Goal: Complete application form: Complete application form

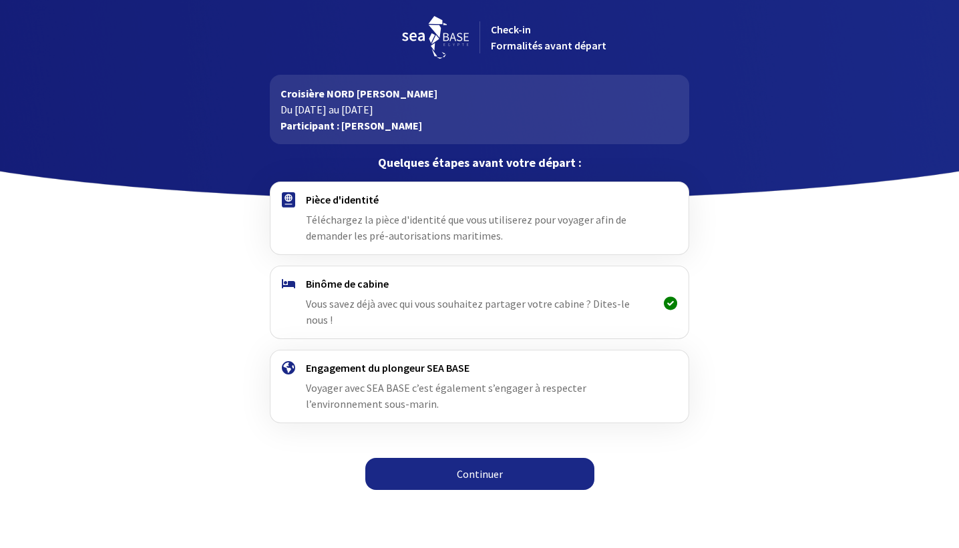
click at [514, 228] on div "Pièce d'identité Téléchargez la pièce d'identité que vous utiliserez pour voyag…" at bounding box center [479, 218] width 347 height 51
click at [462, 458] on link "Continuer" at bounding box center [479, 474] width 229 height 32
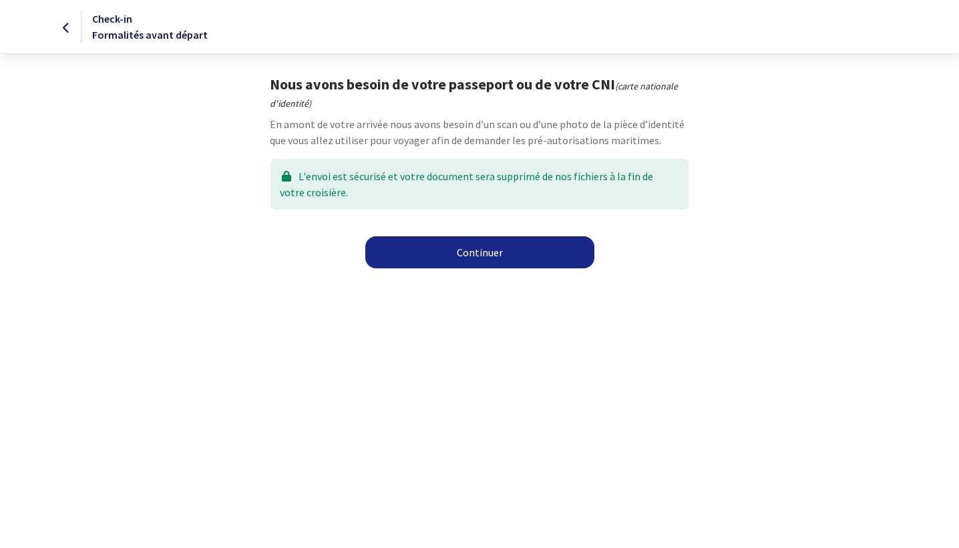
click at [493, 254] on link "Continuer" at bounding box center [479, 252] width 229 height 32
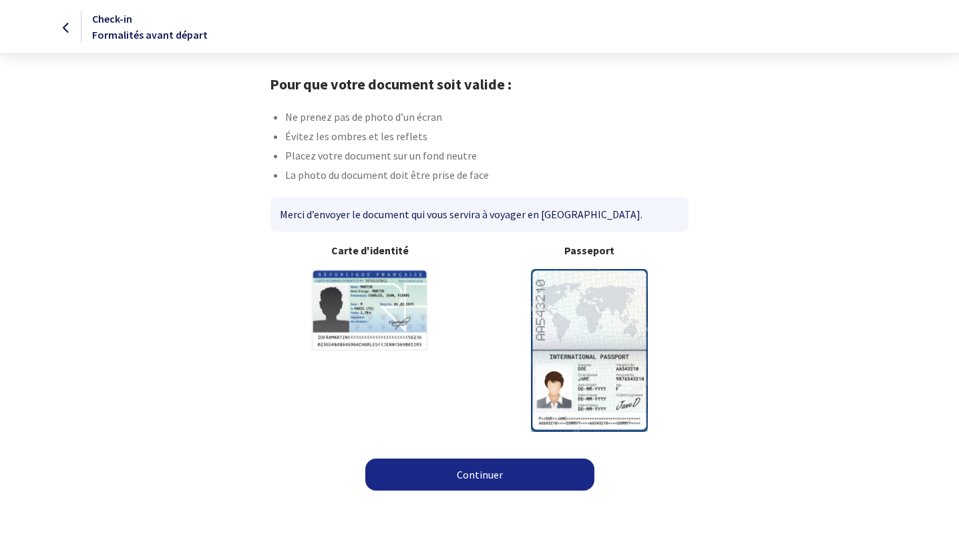
click at [611, 325] on img at bounding box center [589, 350] width 117 height 162
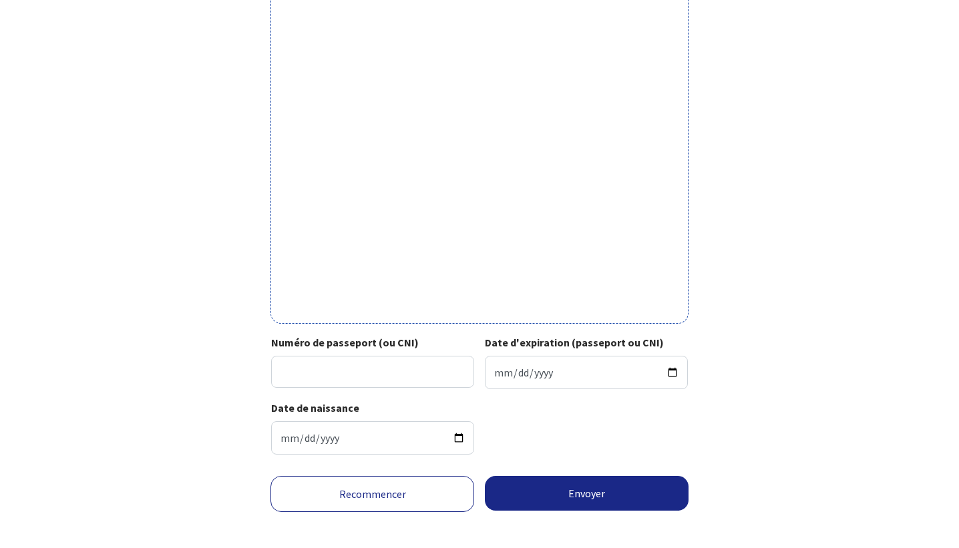
scroll to position [341, 0]
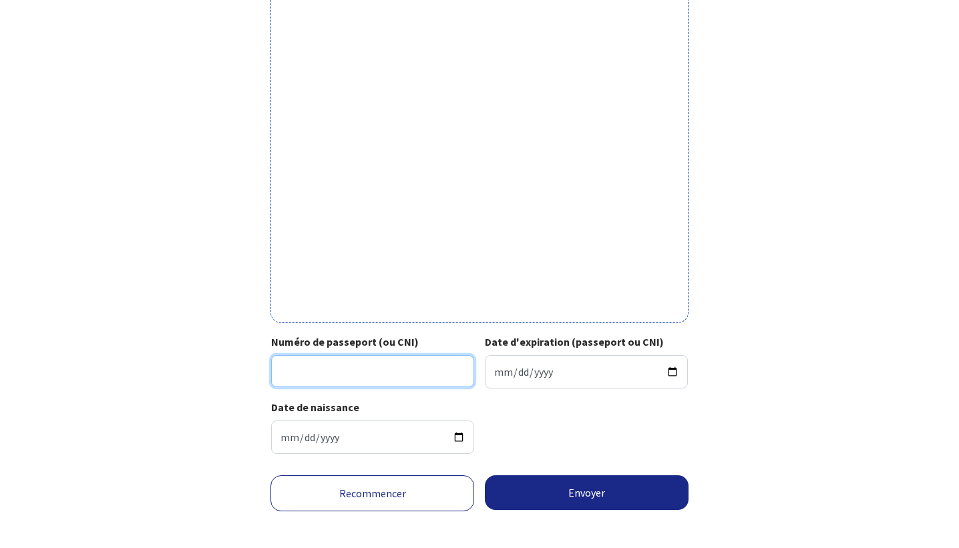
click at [297, 367] on input "Numéro de passeport (ou CNI)" at bounding box center [372, 371] width 203 height 32
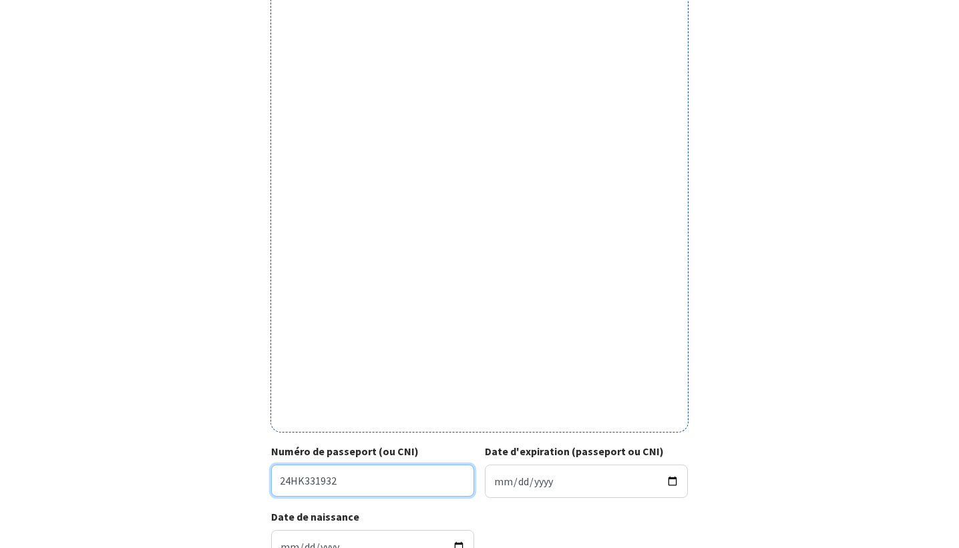
scroll to position [239, 0]
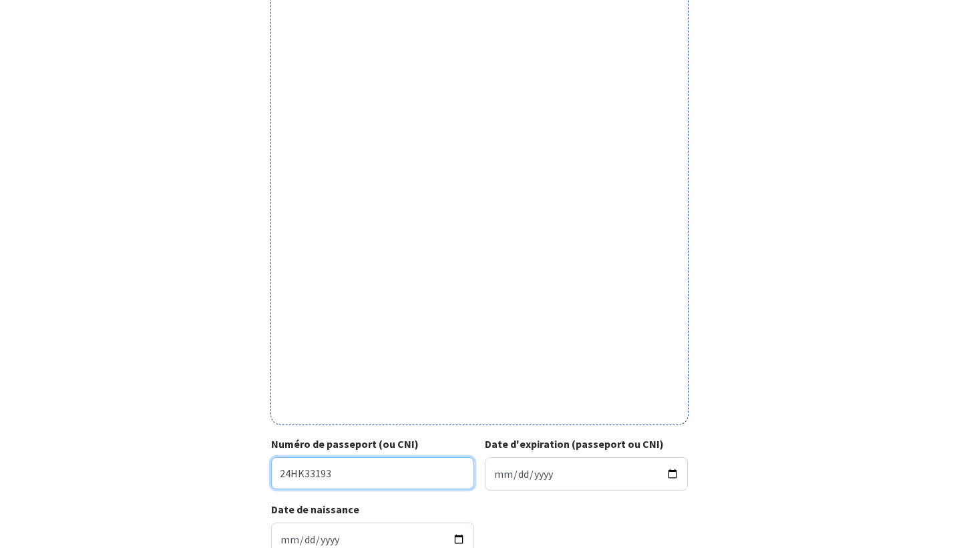
type input "24HK33193"
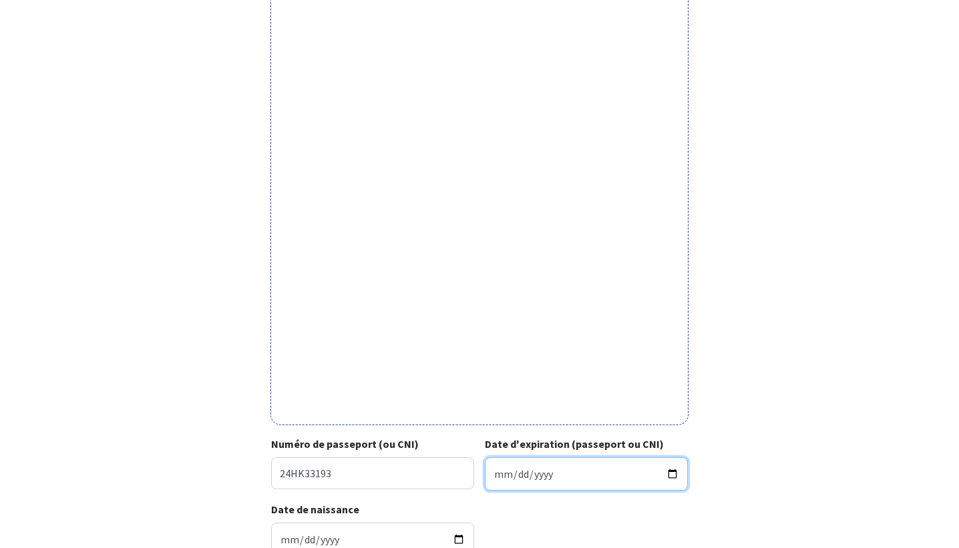
click at [502, 476] on input "Date d'expiration (passeport ou CNI)" at bounding box center [586, 474] width 203 height 33
click at [518, 476] on input "2025-09-07" at bounding box center [586, 474] width 203 height 33
click at [542, 475] on input "2025-10-10" at bounding box center [586, 474] width 203 height 33
click at [547, 478] on input "2025-10-10" at bounding box center [586, 474] width 203 height 33
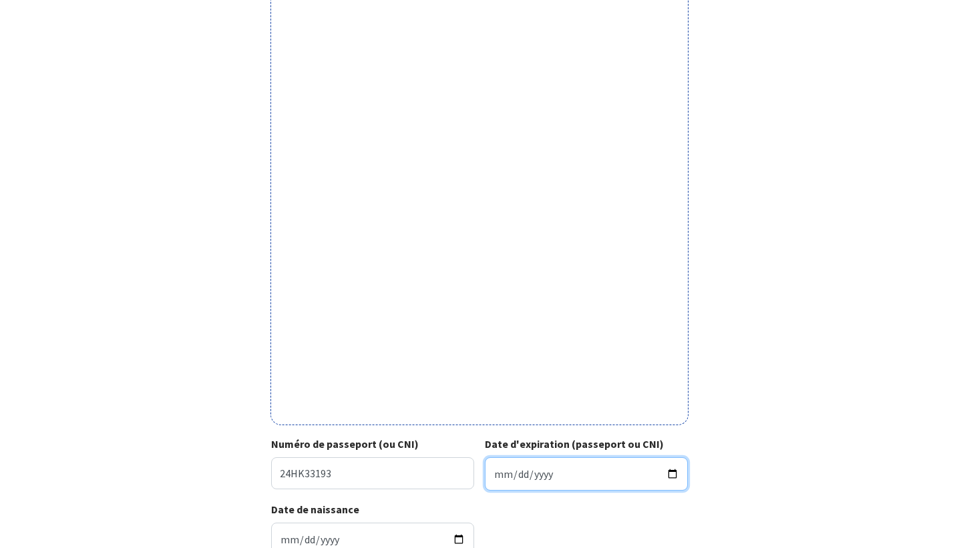
click at [547, 478] on input "2025-10-10" at bounding box center [586, 474] width 203 height 33
type input "0034-10-10"
click at [539, 476] on input "1999-12-31" at bounding box center [586, 474] width 203 height 33
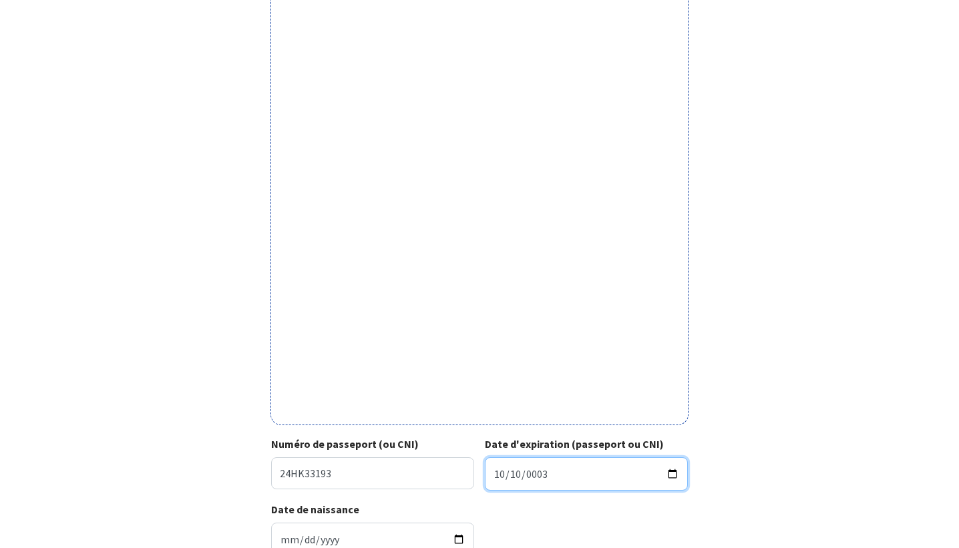
click at [574, 489] on input "1999-12-31" at bounding box center [586, 474] width 203 height 33
click at [542, 475] on input "1999-12-31" at bounding box center [586, 474] width 203 height 33
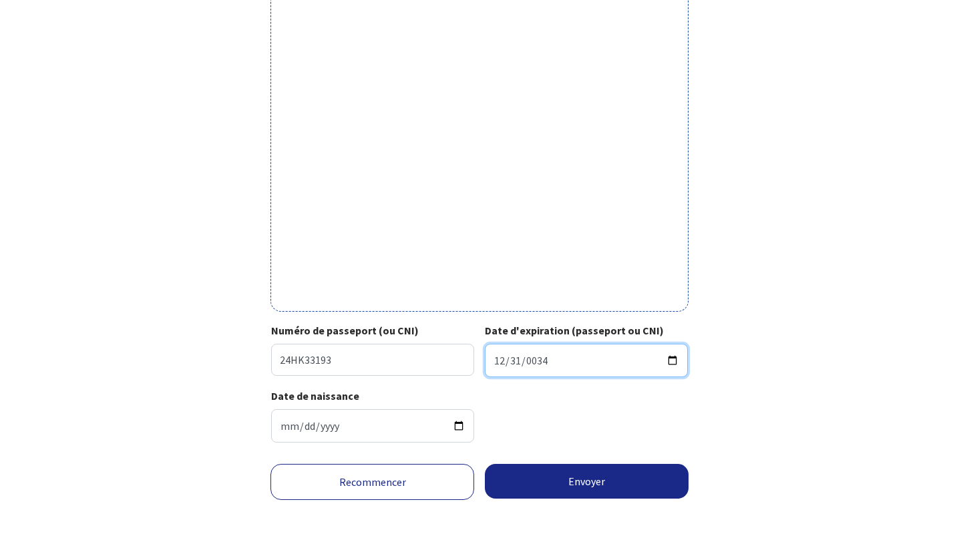
scroll to position [363, 0]
click at [566, 349] on input "0034-12-31" at bounding box center [586, 360] width 203 height 33
click at [539, 351] on input "0034-12-31" at bounding box center [586, 360] width 203 height 33
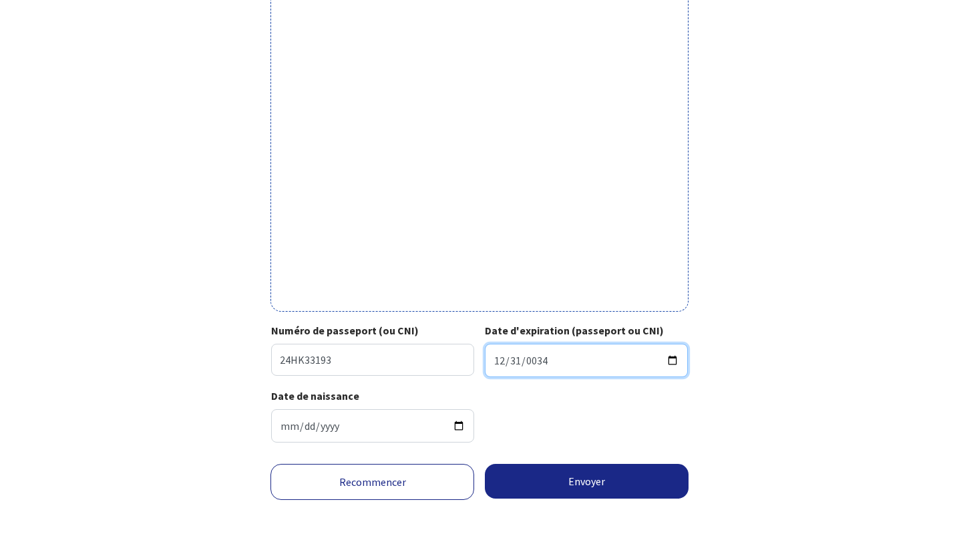
click at [544, 347] on input "1999-12-31" at bounding box center [586, 360] width 203 height 33
click at [587, 482] on button "Envoyer" at bounding box center [587, 481] width 204 height 35
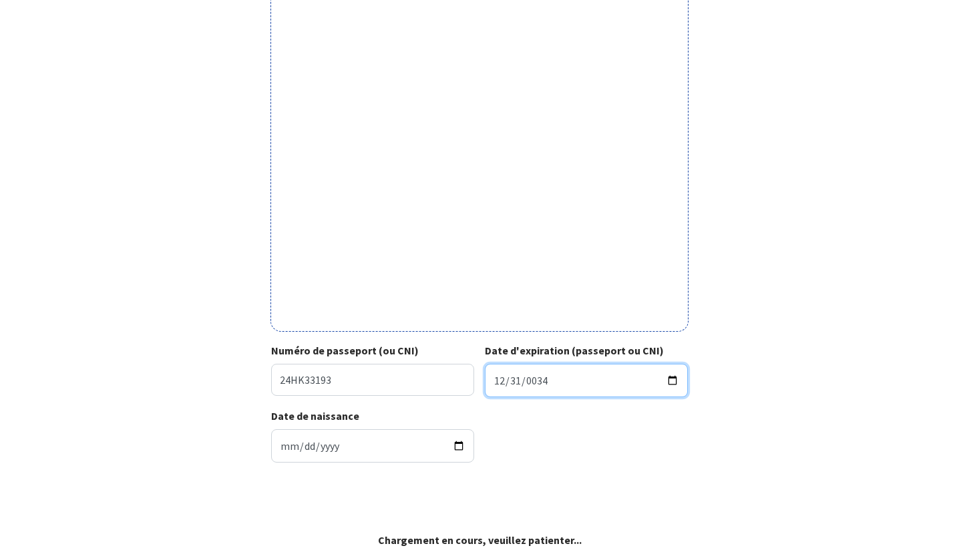
scroll to position [343, 0]
click at [546, 368] on input "1999-12-31" at bounding box center [586, 380] width 203 height 33
click at [560, 371] on input "1999-12-31" at bounding box center [586, 380] width 203 height 33
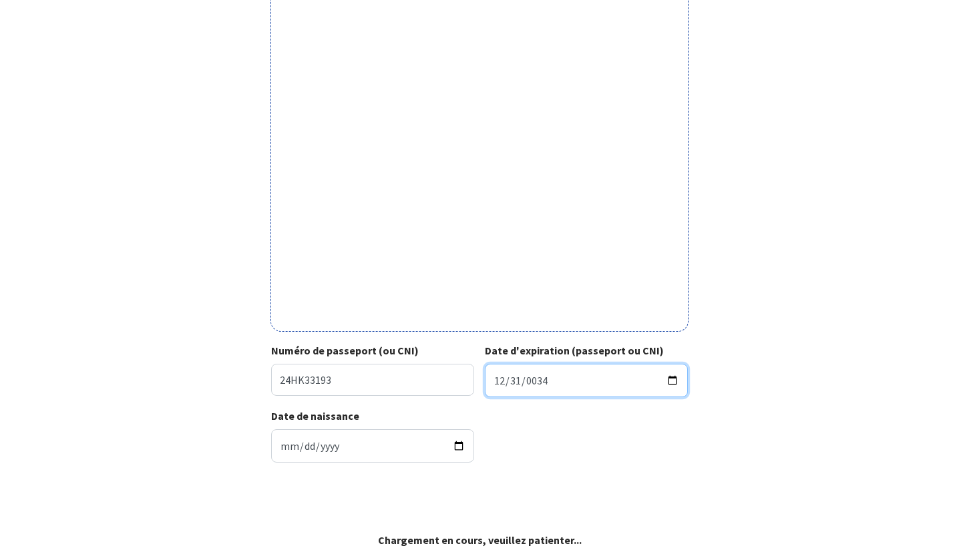
click at [560, 371] on input "1999-12-31" at bounding box center [586, 380] width 203 height 33
click at [513, 369] on input "1999-12-31" at bounding box center [586, 380] width 203 height 33
click at [500, 371] on input "1999-12-31" at bounding box center [586, 380] width 203 height 33
click at [637, 454] on div "Date de naissance 1972-01-18" at bounding box center [479, 440] width 416 height 65
click at [500, 371] on input "2034-12-31" at bounding box center [586, 380] width 203 height 33
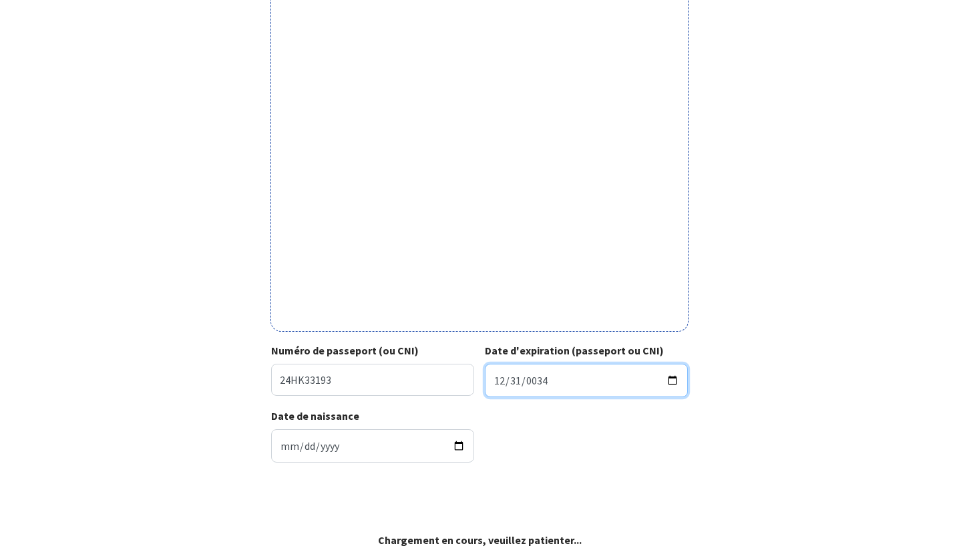
click at [516, 373] on input "2034-12-07" at bounding box center [586, 380] width 203 height 33
click at [615, 439] on div "Date de naissance 1972-01-18" at bounding box center [479, 440] width 416 height 65
click at [513, 371] on input "2034-12-07" at bounding box center [586, 380] width 203 height 33
click at [514, 371] on input "2034-12-07" at bounding box center [586, 380] width 203 height 33
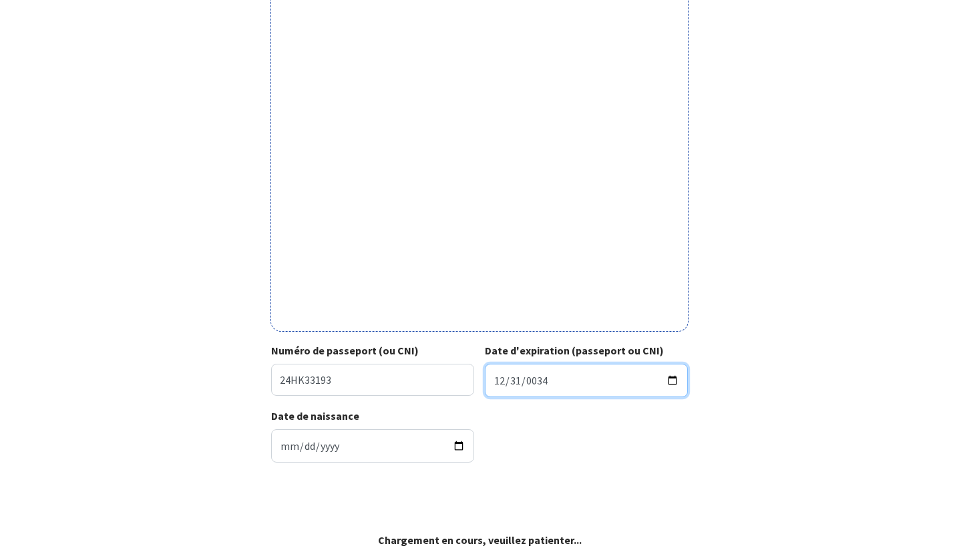
click at [514, 371] on input "2034-12-07" at bounding box center [586, 380] width 203 height 33
click at [516, 369] on input "2034-12-07" at bounding box center [586, 380] width 203 height 33
drag, startPoint x: 551, startPoint y: 371, endPoint x: 488, endPoint y: 367, distance: 63.6
click at [488, 367] on input "2034-12-07" at bounding box center [586, 380] width 203 height 33
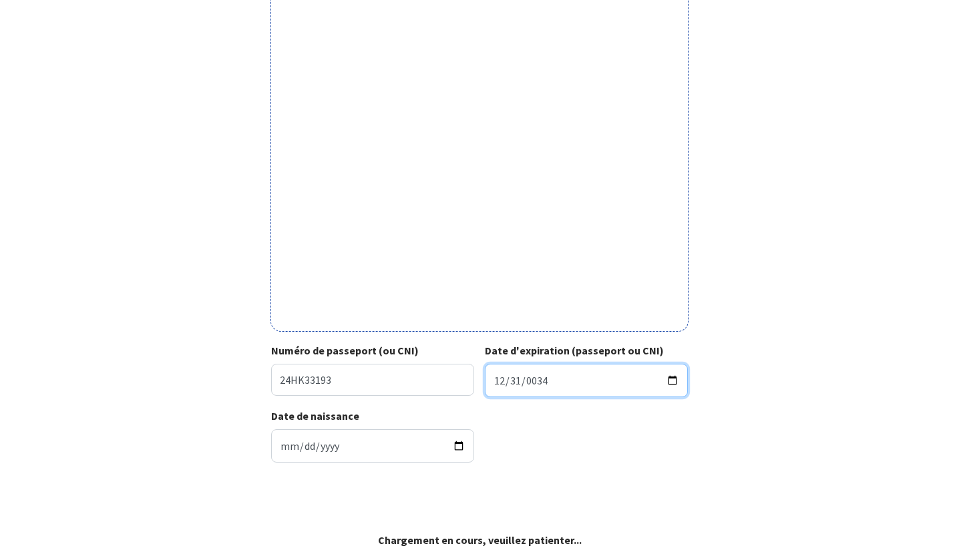
type input "2034-10-07"
click at [618, 440] on div "Date de naissance 1972-01-18" at bounding box center [479, 440] width 416 height 65
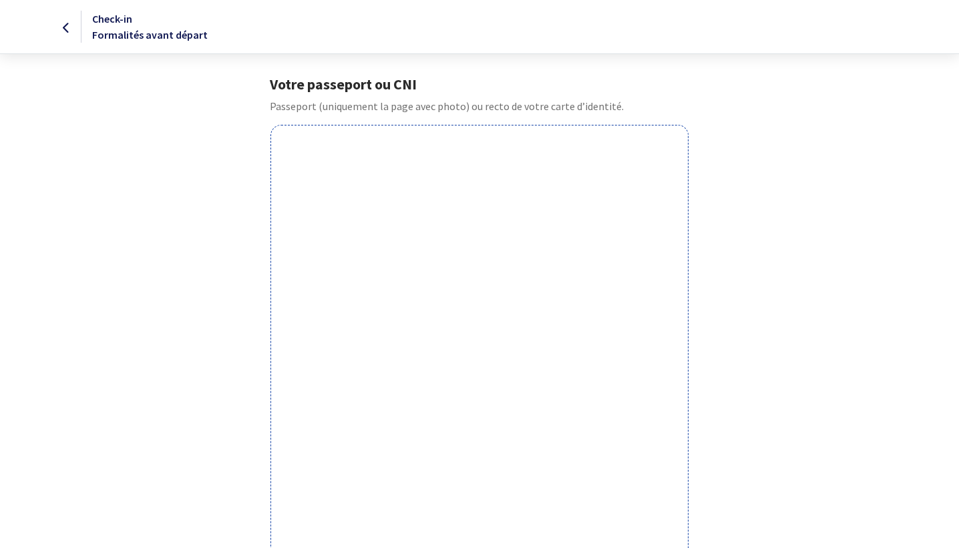
scroll to position [0, 0]
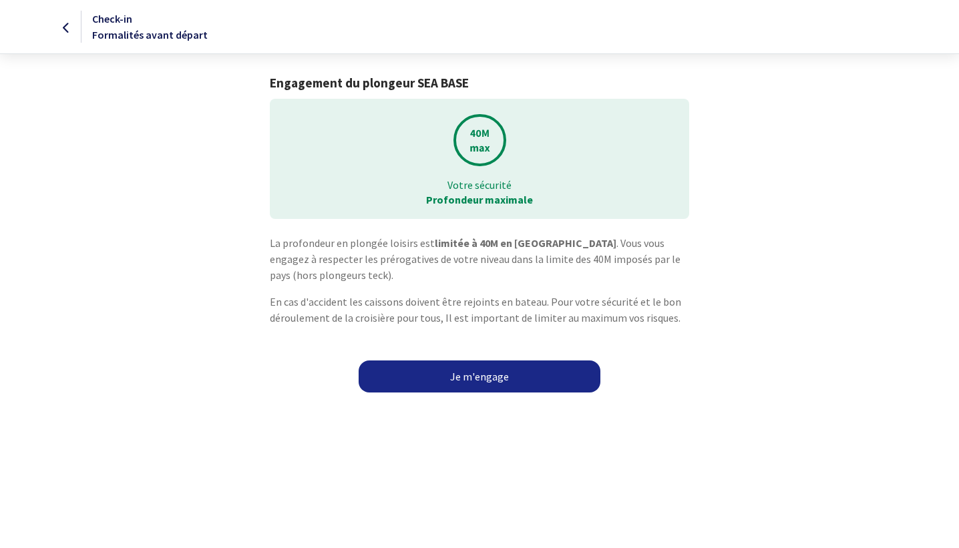
drag, startPoint x: 499, startPoint y: 396, endPoint x: 389, endPoint y: 335, distance: 125.9
click at [389, 335] on html "Check-in Formalités avant départ Engagement du plongeur SEA BASE Votre sécurité…" at bounding box center [479, 200] width 959 height 401
drag, startPoint x: 389, startPoint y: 335, endPoint x: 246, endPoint y: 86, distance: 287.3
click at [387, 333] on div "La profondeur en plongée loisirs est limitée à 40M en Egypte . Vous vous engage…" at bounding box center [479, 286] width 440 height 102
click at [479, 377] on link "Je m'engage" at bounding box center [480, 377] width 242 height 32
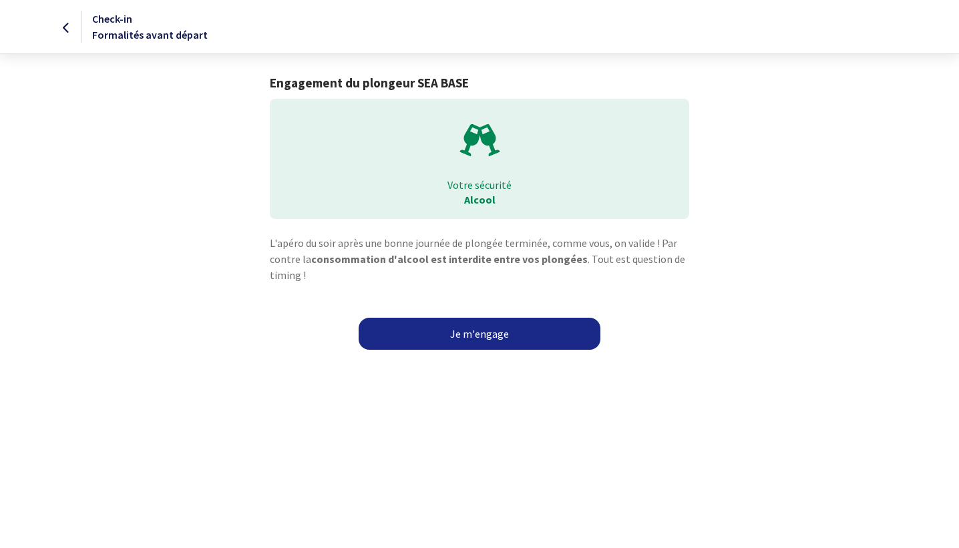
click at [468, 337] on link "Je m'engage" at bounding box center [480, 334] width 242 height 32
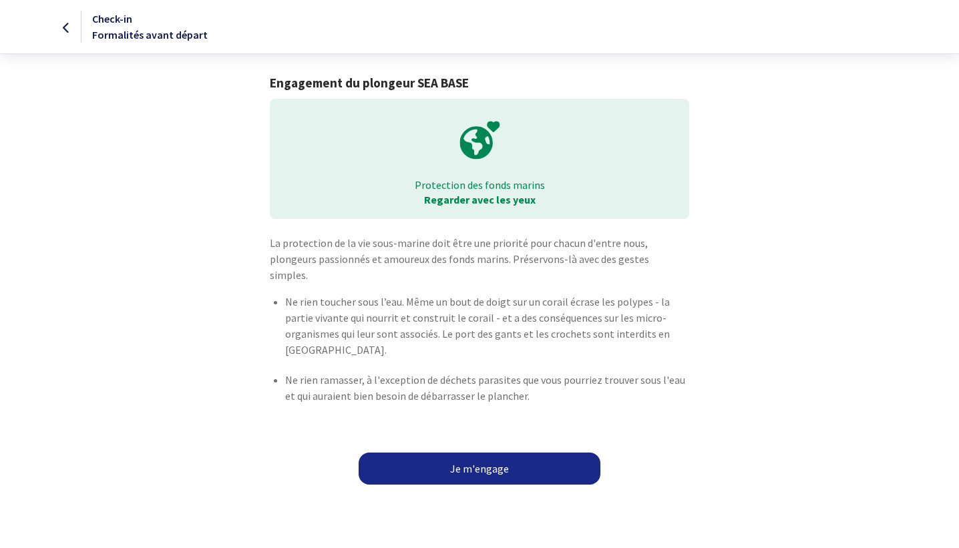
click at [469, 453] on link "Je m'engage" at bounding box center [480, 469] width 242 height 32
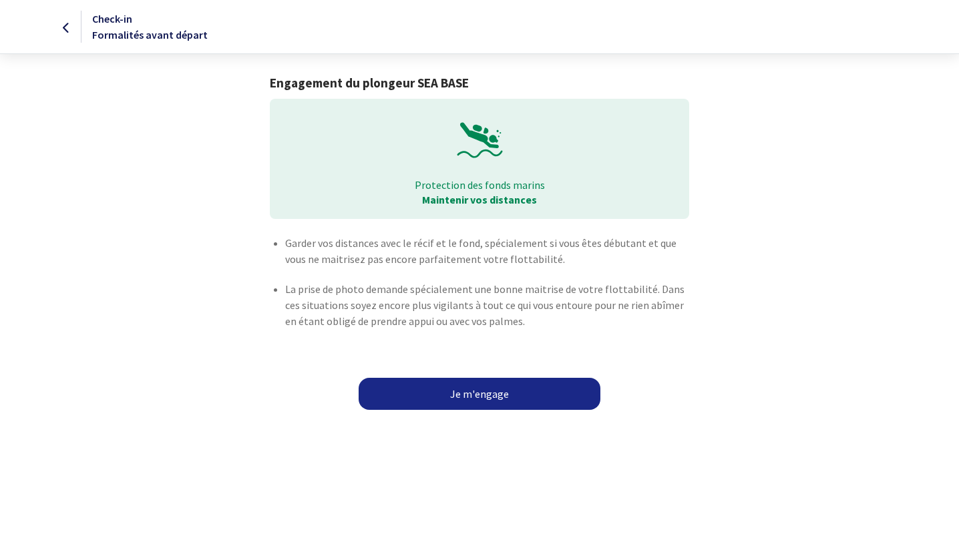
click at [468, 395] on link "Je m'engage" at bounding box center [480, 394] width 242 height 32
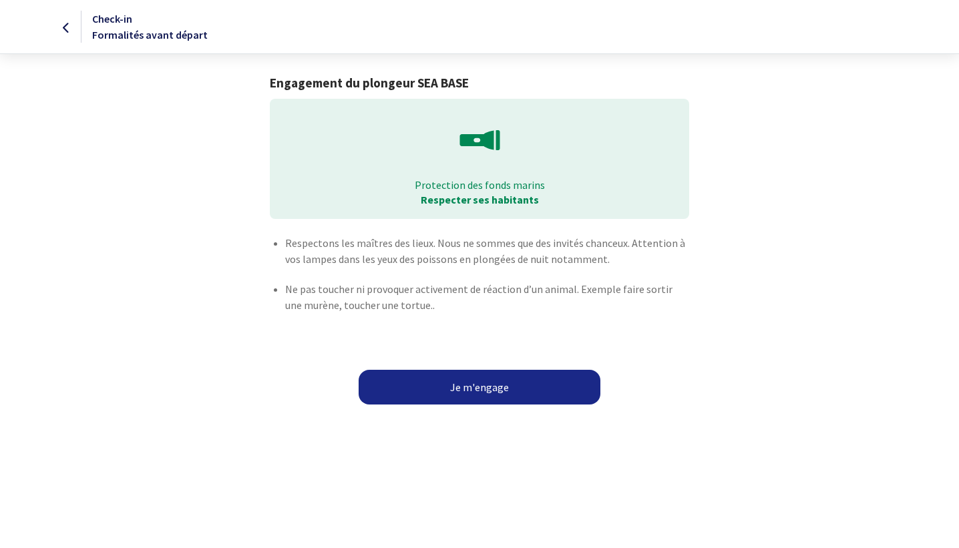
click at [468, 388] on button "Je m'engage" at bounding box center [480, 387] width 242 height 35
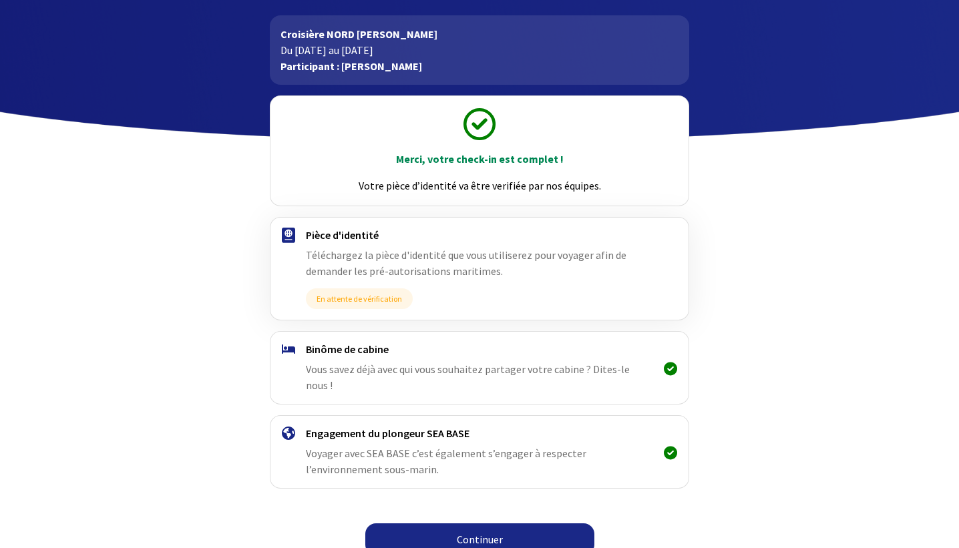
scroll to position [59, 0]
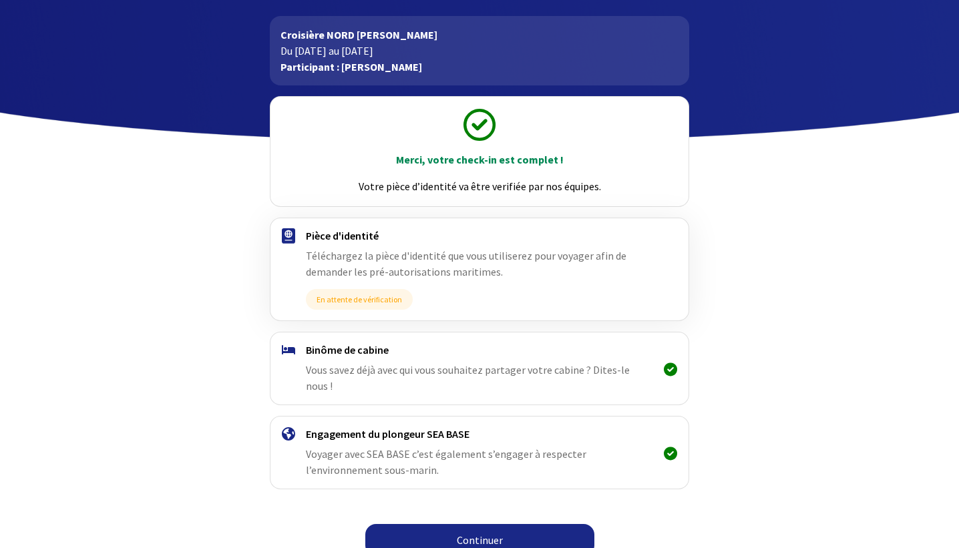
click at [468, 524] on link "Continuer" at bounding box center [479, 540] width 229 height 32
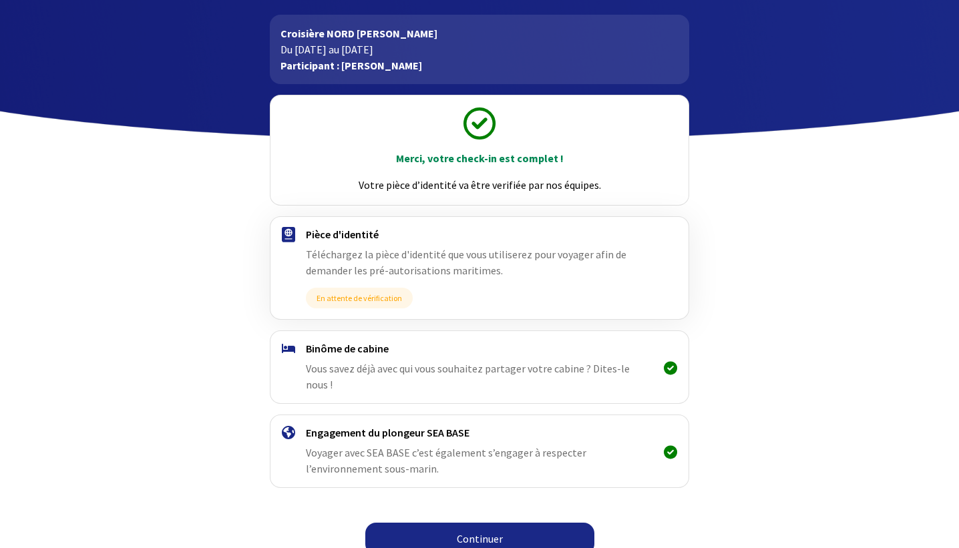
scroll to position [59, 0]
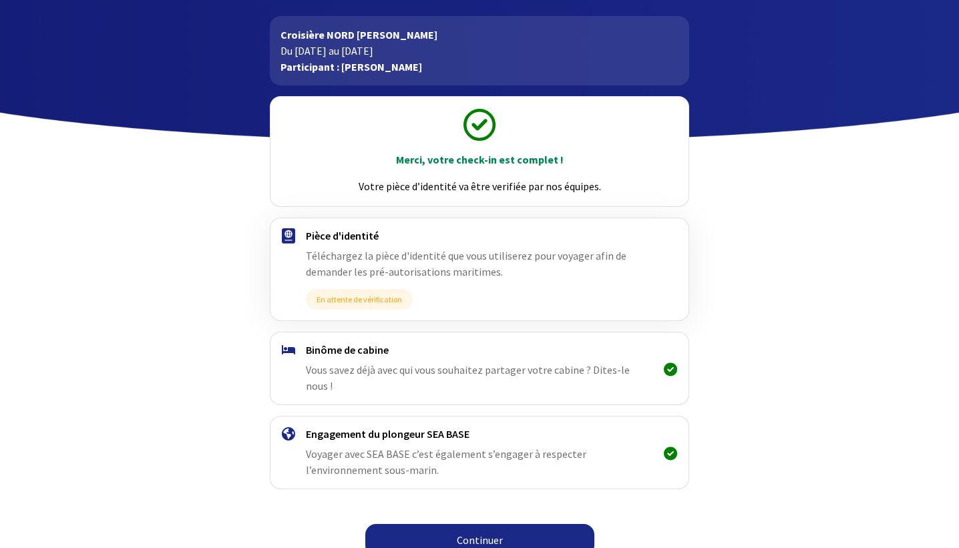
click at [484, 524] on link "Continuer" at bounding box center [479, 540] width 229 height 32
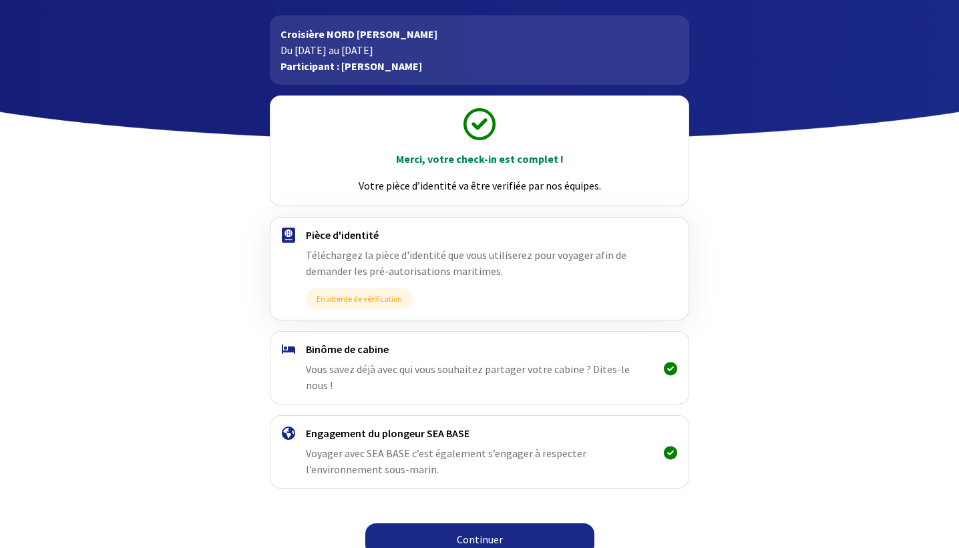
scroll to position [59, 0]
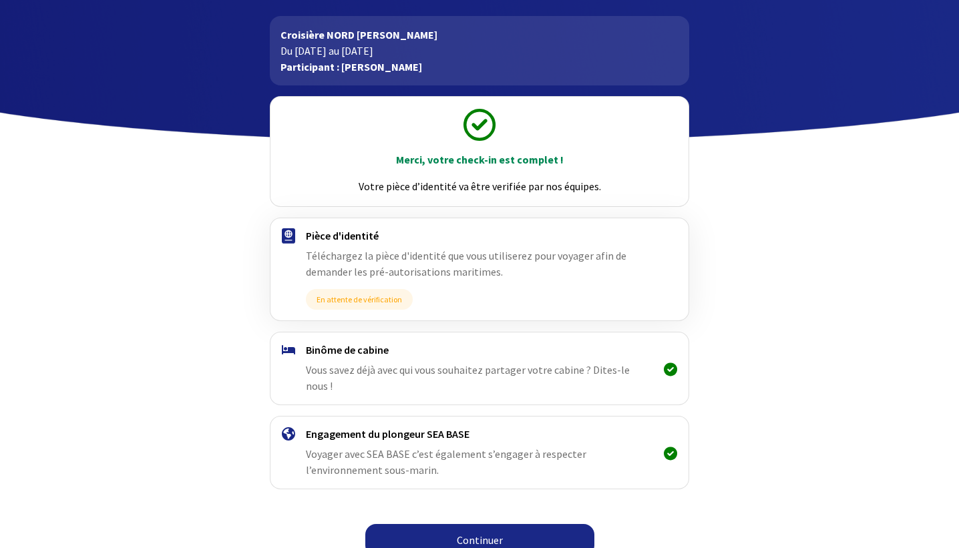
click at [478, 526] on link "Continuer" at bounding box center [479, 540] width 229 height 32
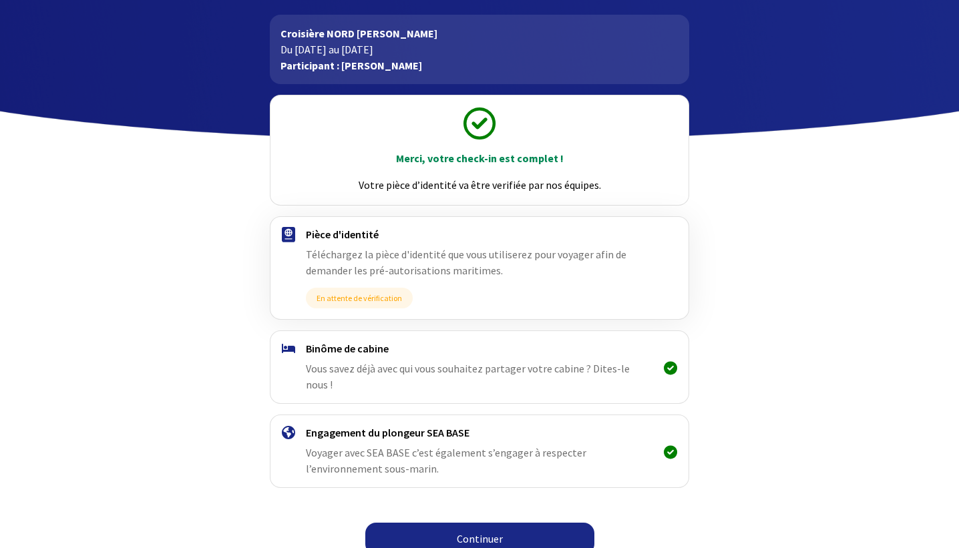
scroll to position [59, 0]
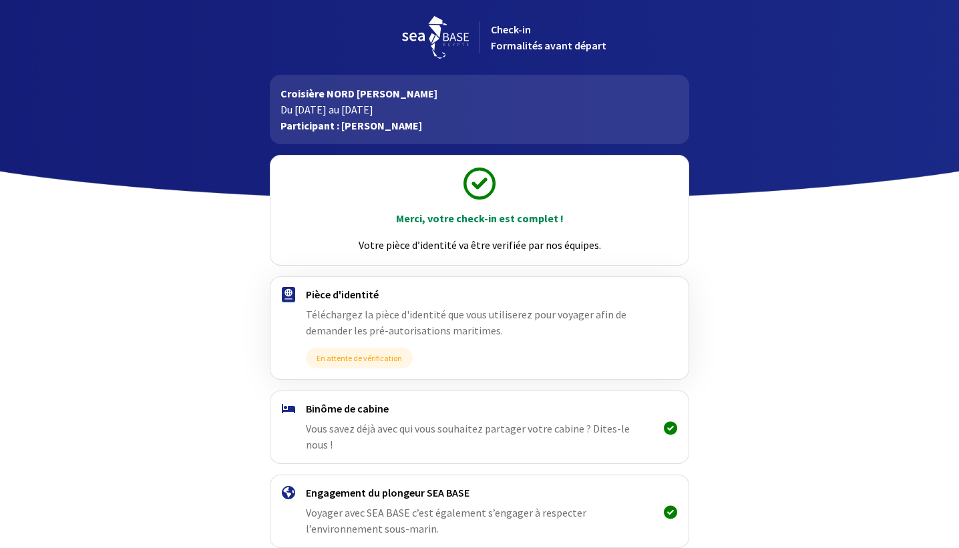
scroll to position [59, 0]
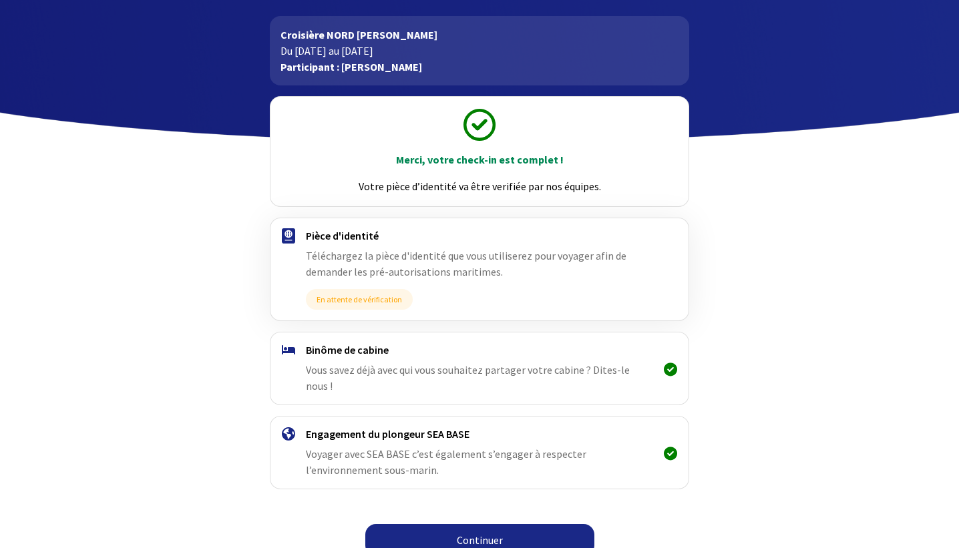
click at [487, 524] on link "Continuer" at bounding box center [479, 540] width 229 height 32
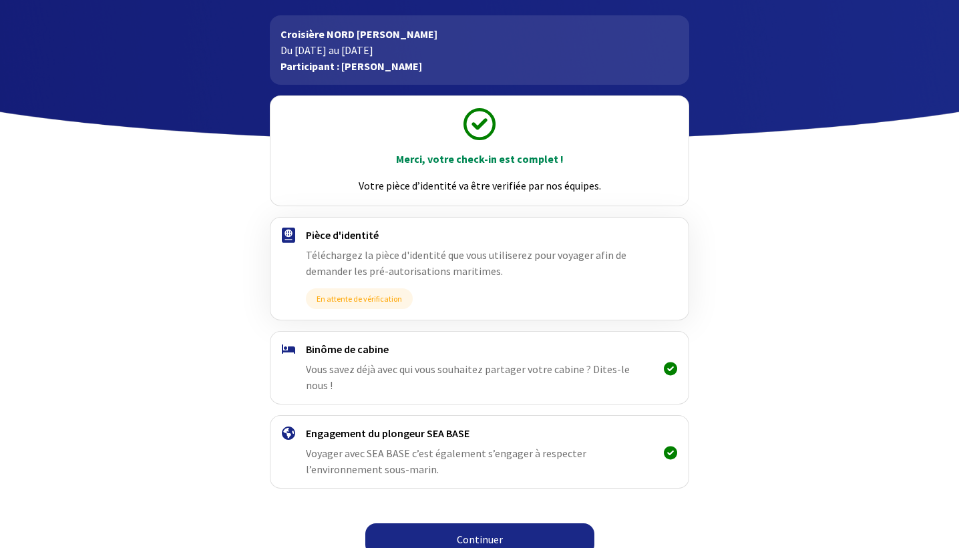
scroll to position [59, 0]
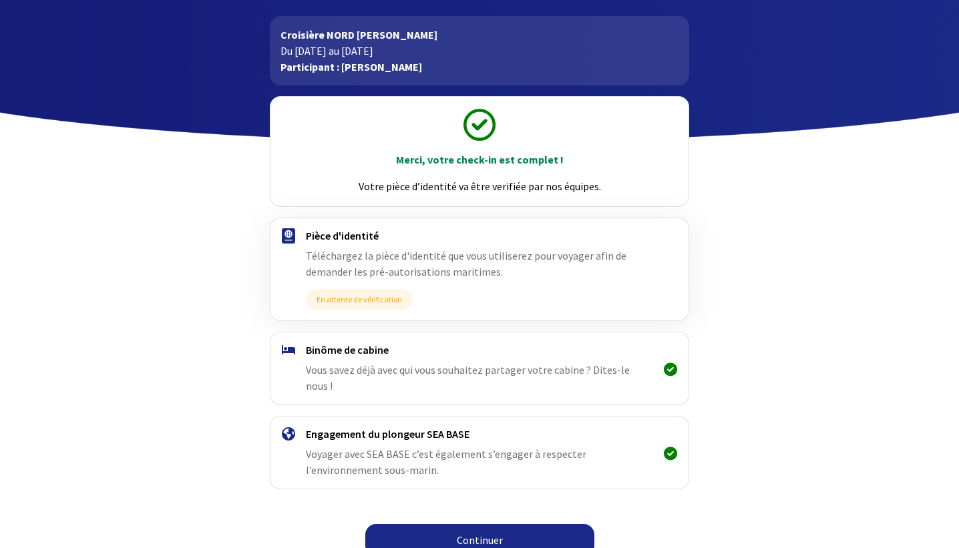
click at [476, 524] on link "Continuer" at bounding box center [479, 540] width 229 height 32
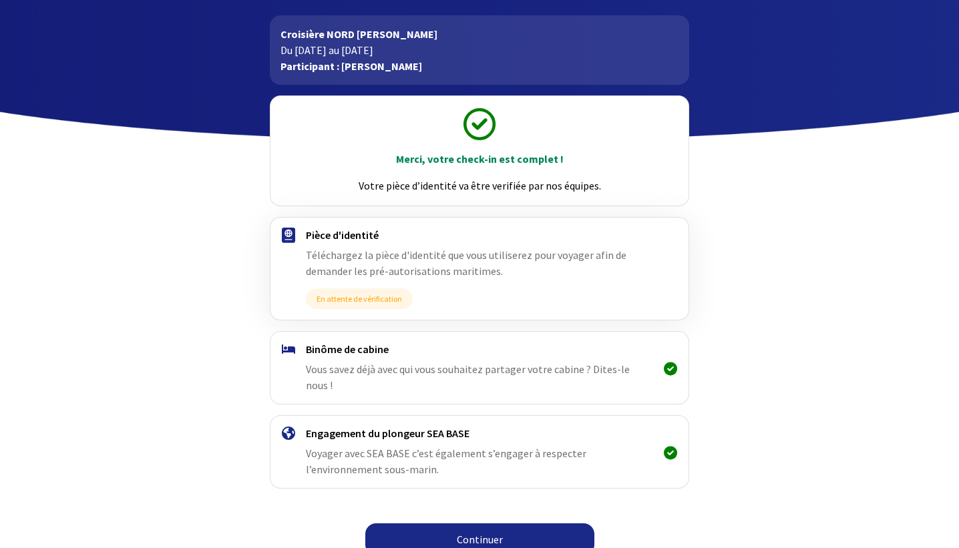
scroll to position [59, 0]
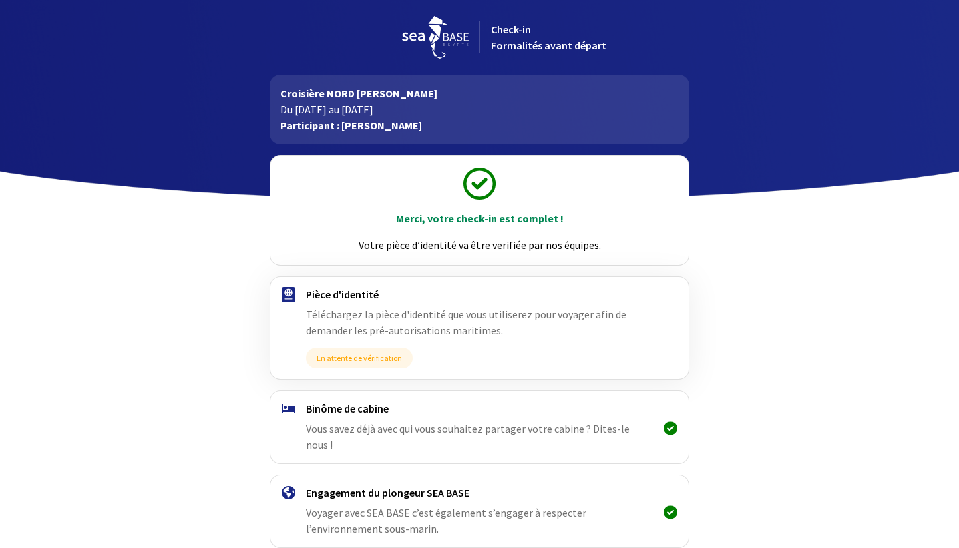
scroll to position [59, 0]
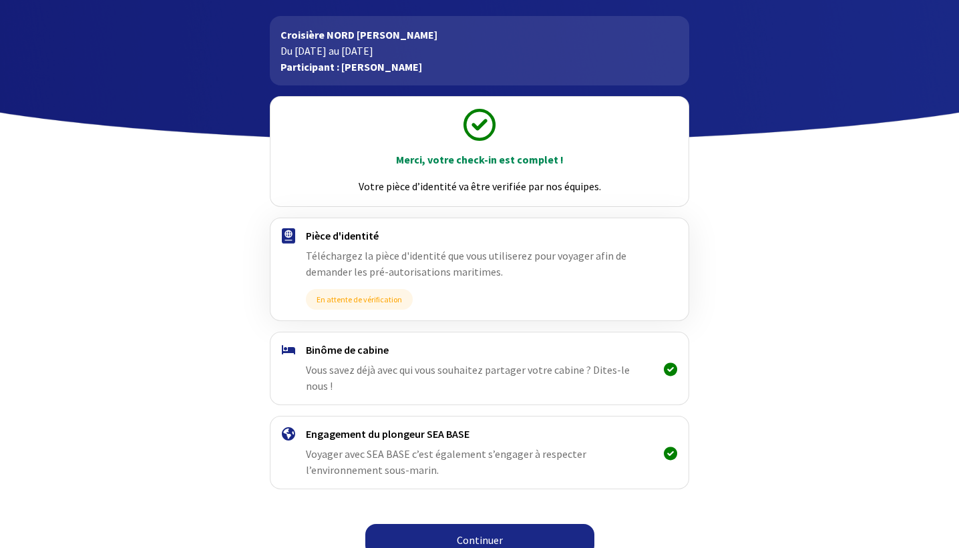
click at [458, 524] on link "Continuer" at bounding box center [479, 540] width 229 height 32
